Goal: Information Seeking & Learning: Learn about a topic

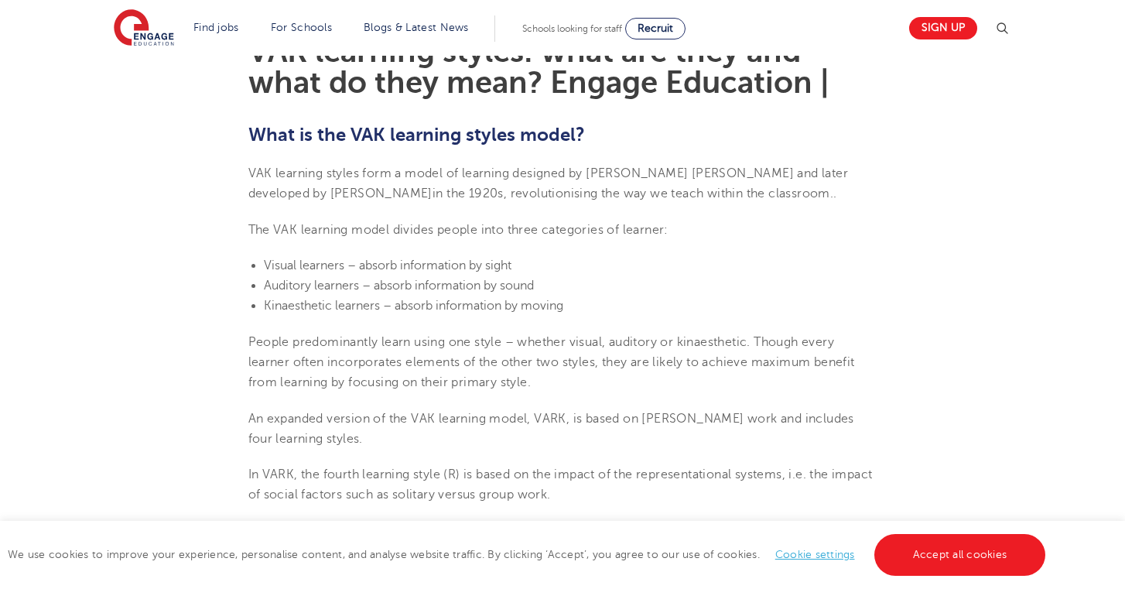
scroll to position [448, 0]
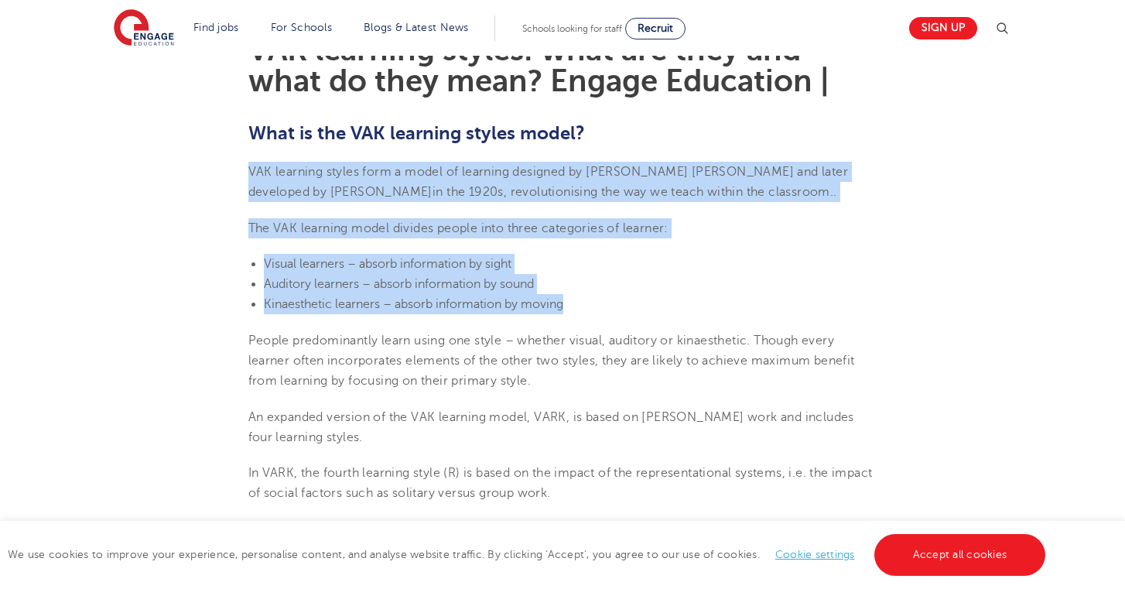
drag, startPoint x: 248, startPoint y: 167, endPoint x: 572, endPoint y: 302, distance: 350.5
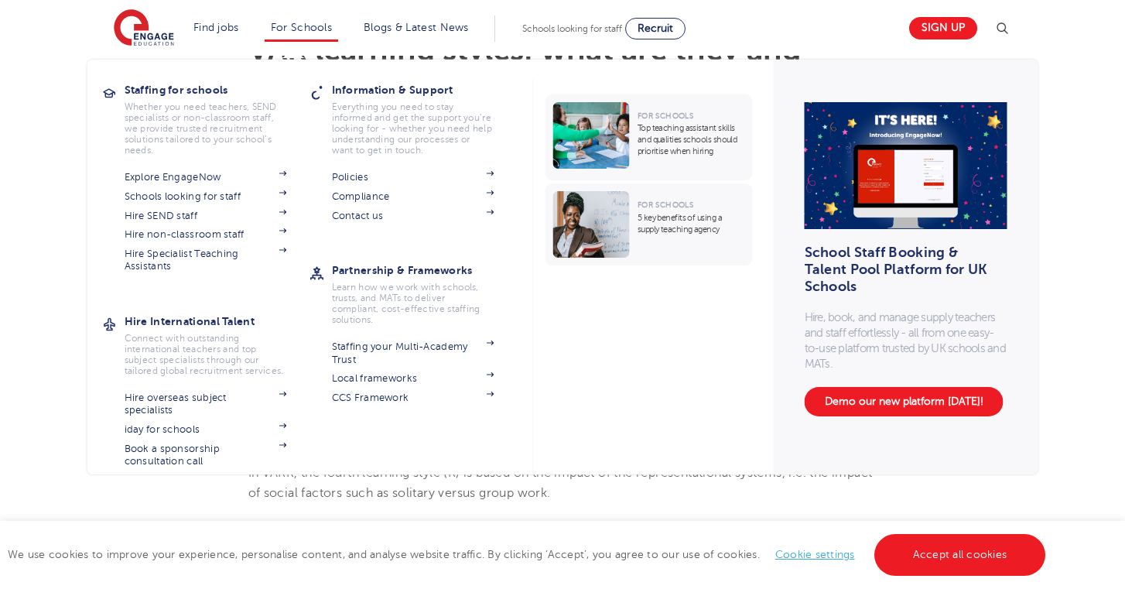
copy section "VAK learning styles form a model of learning designed by [PERSON_NAME] [PERSON_…"
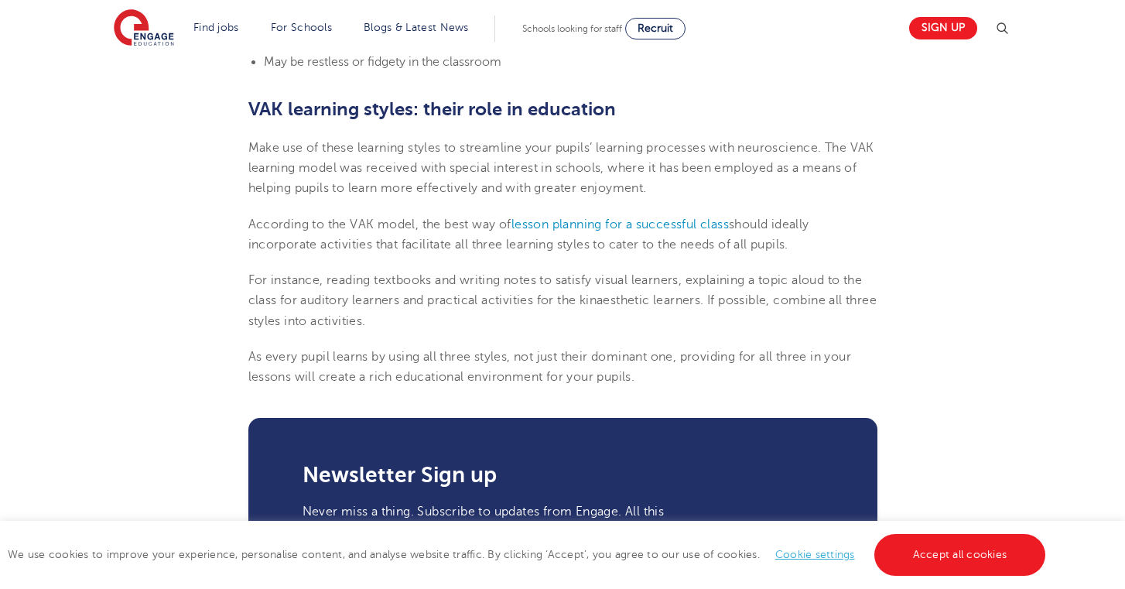
scroll to position [1837, 0]
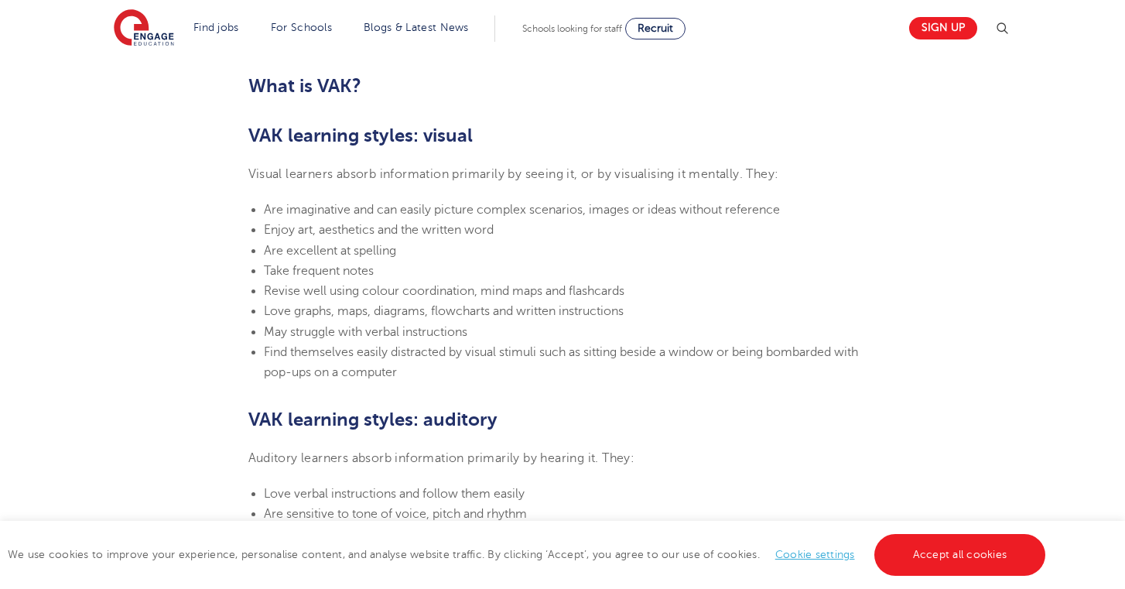
scroll to position [1001, 0]
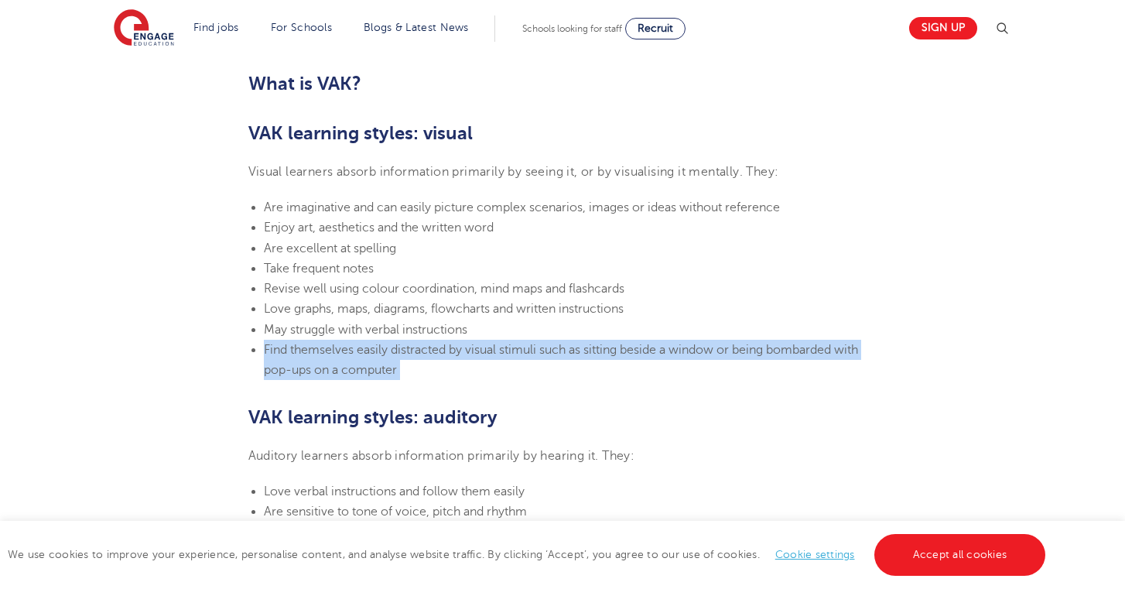
drag, startPoint x: 265, startPoint y: 345, endPoint x: 363, endPoint y: 381, distance: 104.7
click at [363, 381] on section "[DATE] VAK learning styles: what are they and what do they mean? Engage Educati…" at bounding box center [563, 508] width 938 height 2165
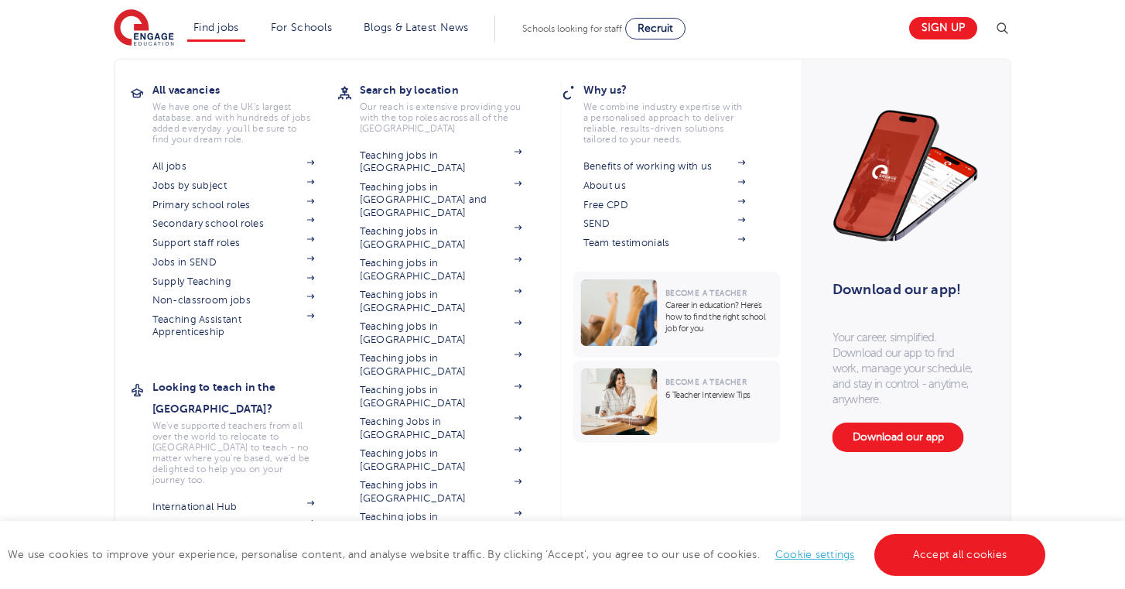
copy span "Find themselves easily distracted by visual stimuli such as sitting beside a wi…"
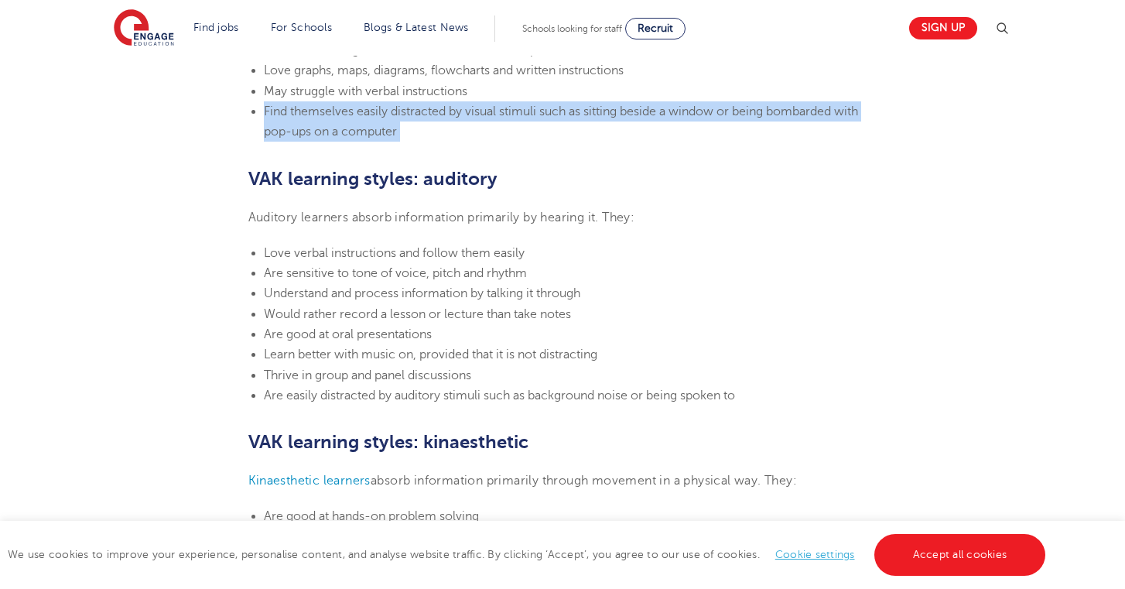
scroll to position [1240, 0]
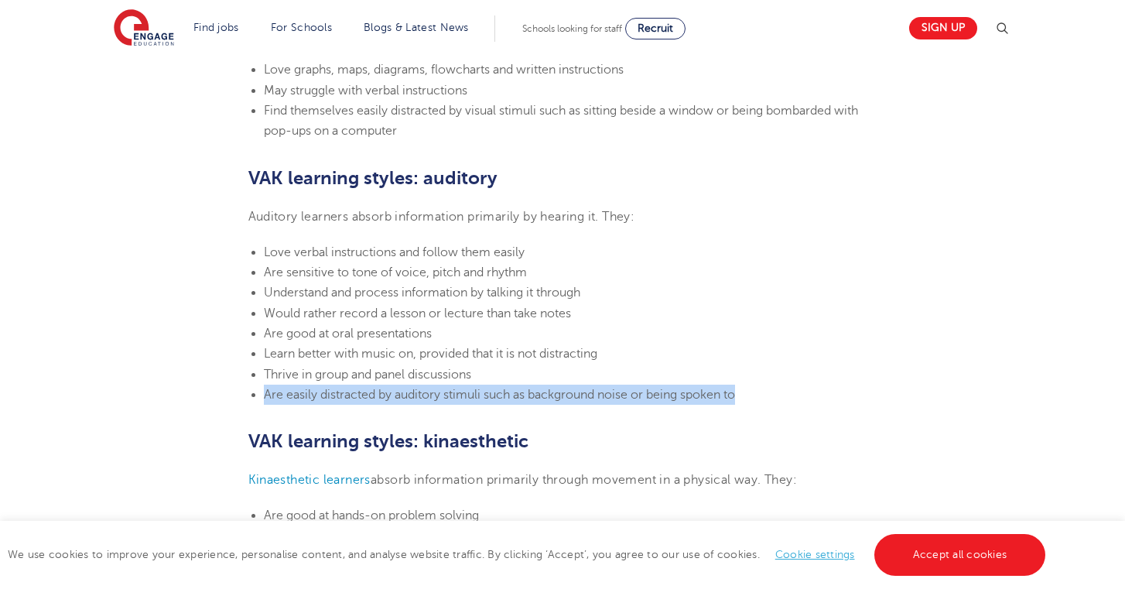
drag, startPoint x: 265, startPoint y: 387, endPoint x: 744, endPoint y: 391, distance: 478.8
click at [745, 391] on li "Are easily distracted by auditory stimuli such as background noise or being spo…" at bounding box center [570, 394] width 613 height 20
copy span "Are easily distracted by auditory stimuli such as background noise or being spo…"
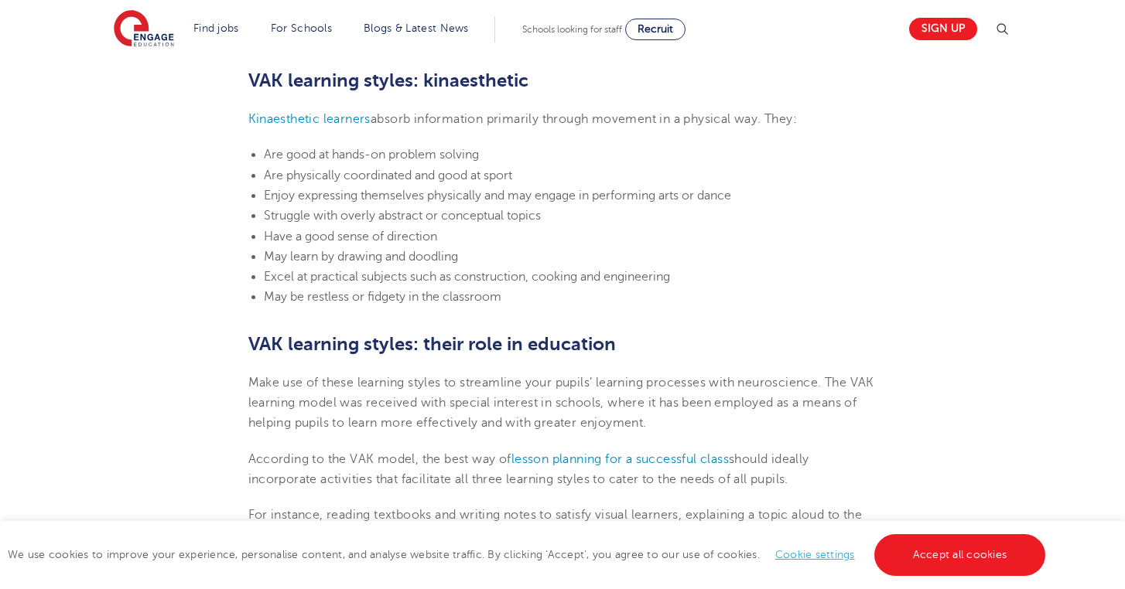
scroll to position [1602, 0]
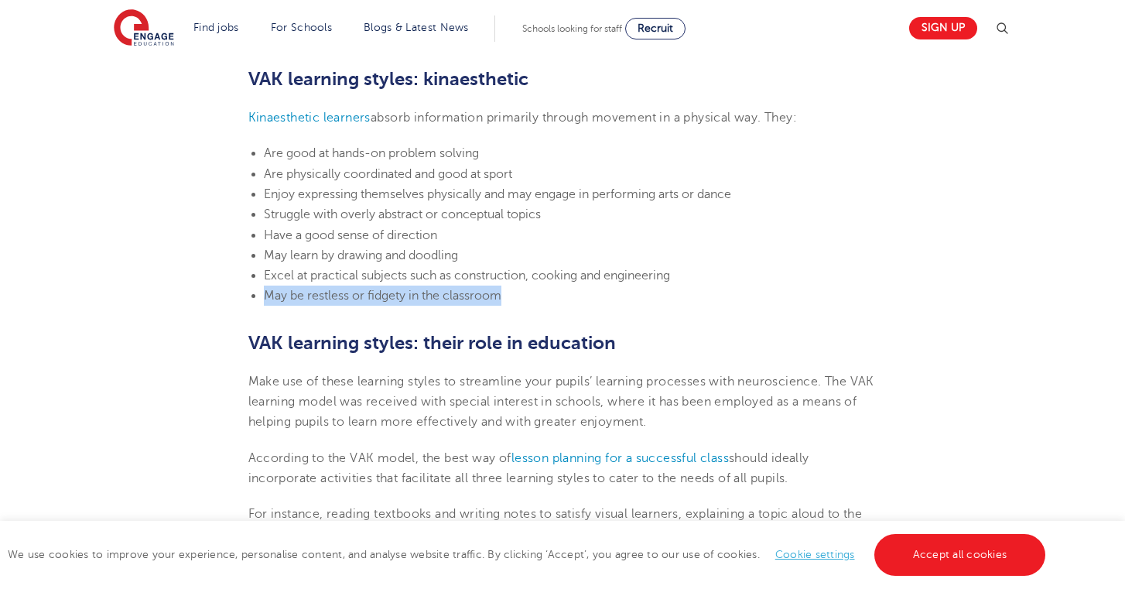
drag, startPoint x: 265, startPoint y: 288, endPoint x: 465, endPoint y: 301, distance: 199.9
click at [465, 301] on li "May be restless or fidgety in the classroom" at bounding box center [570, 295] width 613 height 20
copy span "May be restless or fidgety in the classroom"
